Goal: Navigation & Orientation: Find specific page/section

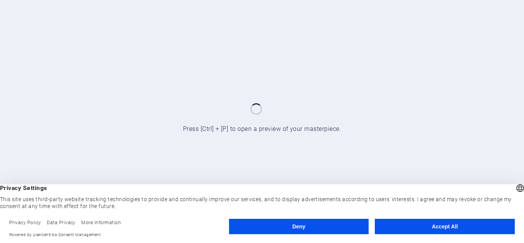
click at [405, 230] on button "Accept All" at bounding box center [445, 226] width 140 height 15
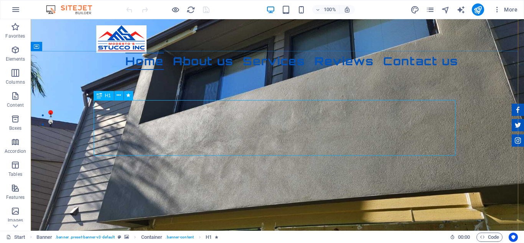
scroll to position [115, 0]
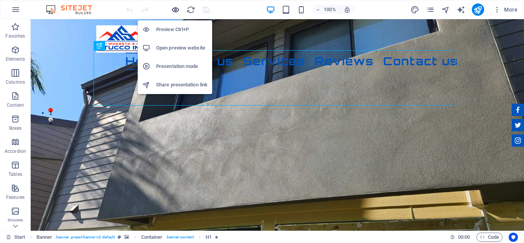
click at [176, 8] on icon "button" at bounding box center [175, 9] width 9 height 9
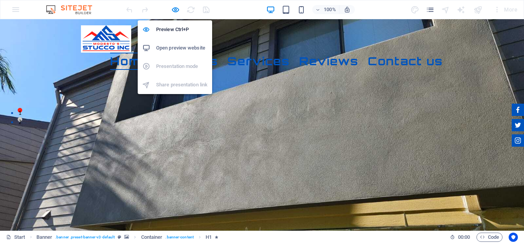
click at [183, 50] on h6 "Open preview website" at bounding box center [181, 47] width 51 height 9
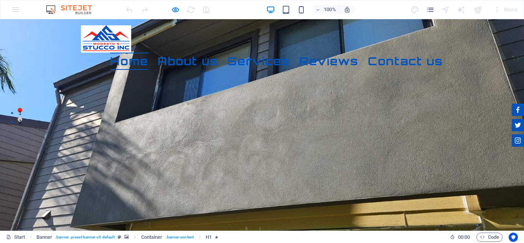
click at [204, 10] on div at bounding box center [168, 9] width 86 height 12
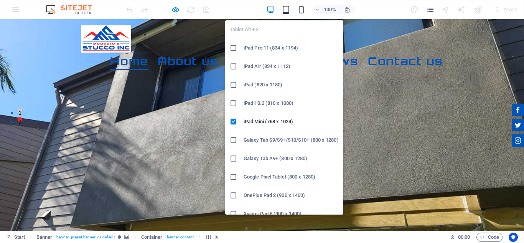
click at [289, 10] on icon "button" at bounding box center [286, 9] width 9 height 9
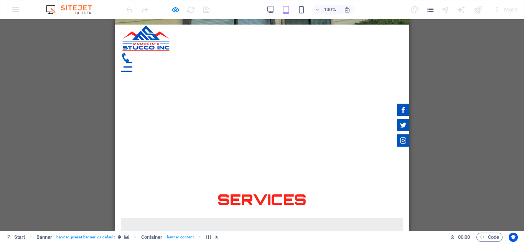
scroll to position [1739, 0]
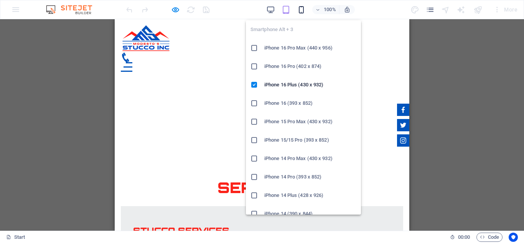
click at [298, 9] on icon "button" at bounding box center [301, 9] width 9 height 9
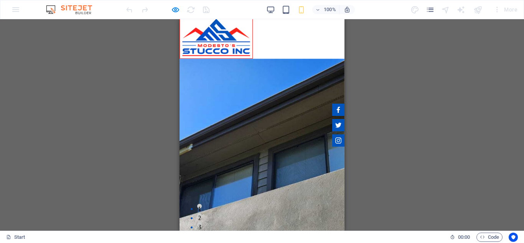
scroll to position [0, 0]
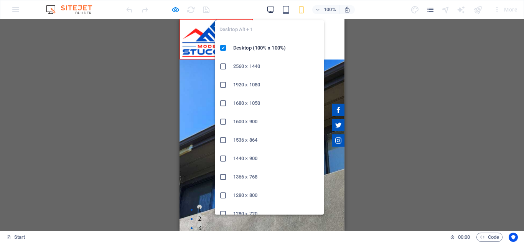
click at [270, 11] on icon "button" at bounding box center [270, 9] width 9 height 9
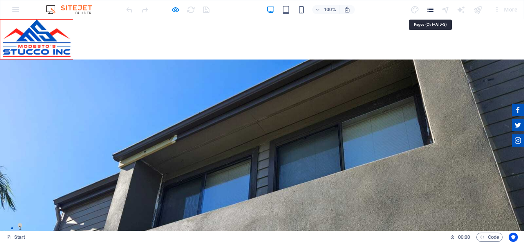
click at [432, 12] on icon "pages" at bounding box center [430, 9] width 9 height 9
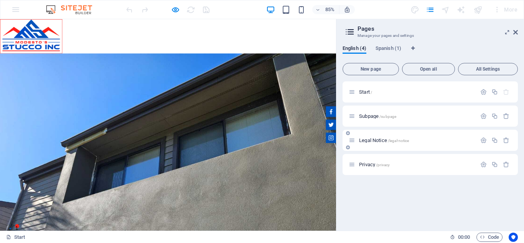
click at [373, 139] on span "Legal Notice /legal-notice" at bounding box center [384, 140] width 50 height 6
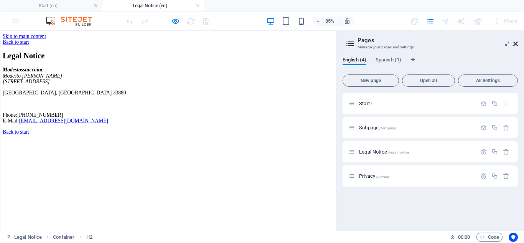
click at [516, 43] on icon at bounding box center [516, 44] width 5 height 6
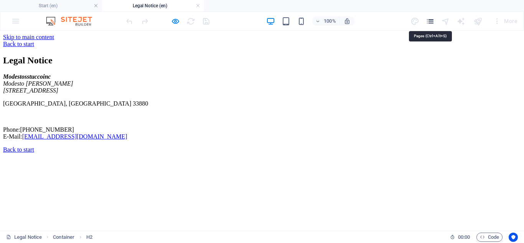
click at [429, 21] on icon "pages" at bounding box center [430, 21] width 9 height 9
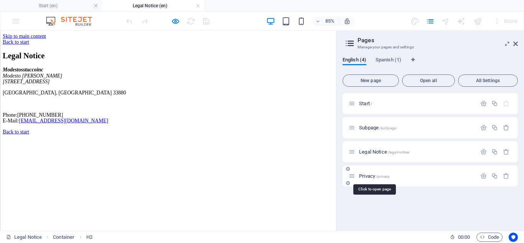
click at [373, 177] on span "Privacy /privacy" at bounding box center [374, 176] width 31 height 6
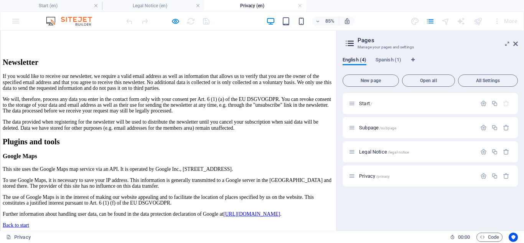
scroll to position [2180, 0]
click at [517, 43] on icon at bounding box center [516, 44] width 5 height 6
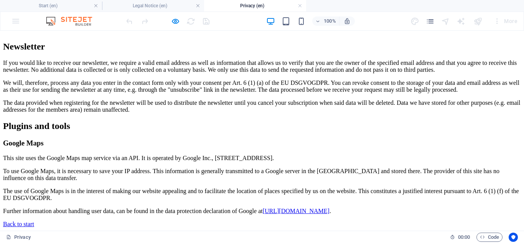
scroll to position [2215, 0]
click at [197, 5] on link at bounding box center [198, 5] width 5 height 7
click at [197, 6] on link at bounding box center [198, 5] width 5 height 7
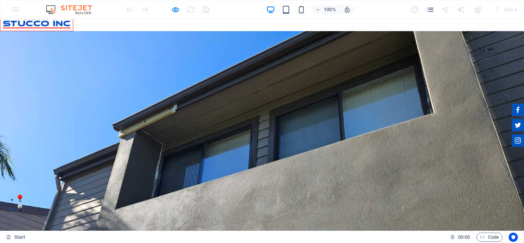
scroll to position [0, 0]
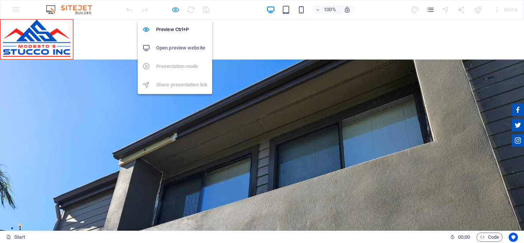
click at [177, 12] on icon "button" at bounding box center [175, 9] width 9 height 9
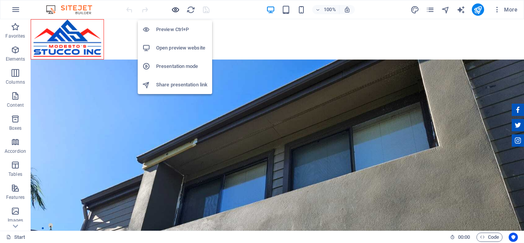
click at [176, 12] on icon "button" at bounding box center [175, 9] width 9 height 9
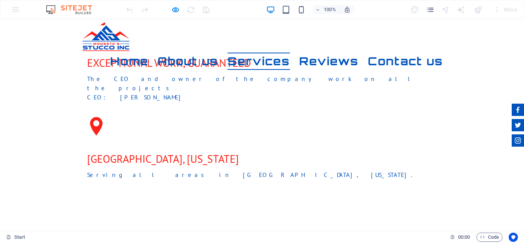
scroll to position [991, 0]
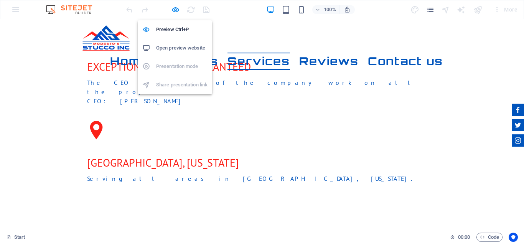
click at [180, 45] on h6 "Open preview website" at bounding box center [181, 47] width 51 height 9
